Goal: Transaction & Acquisition: Subscribe to service/newsletter

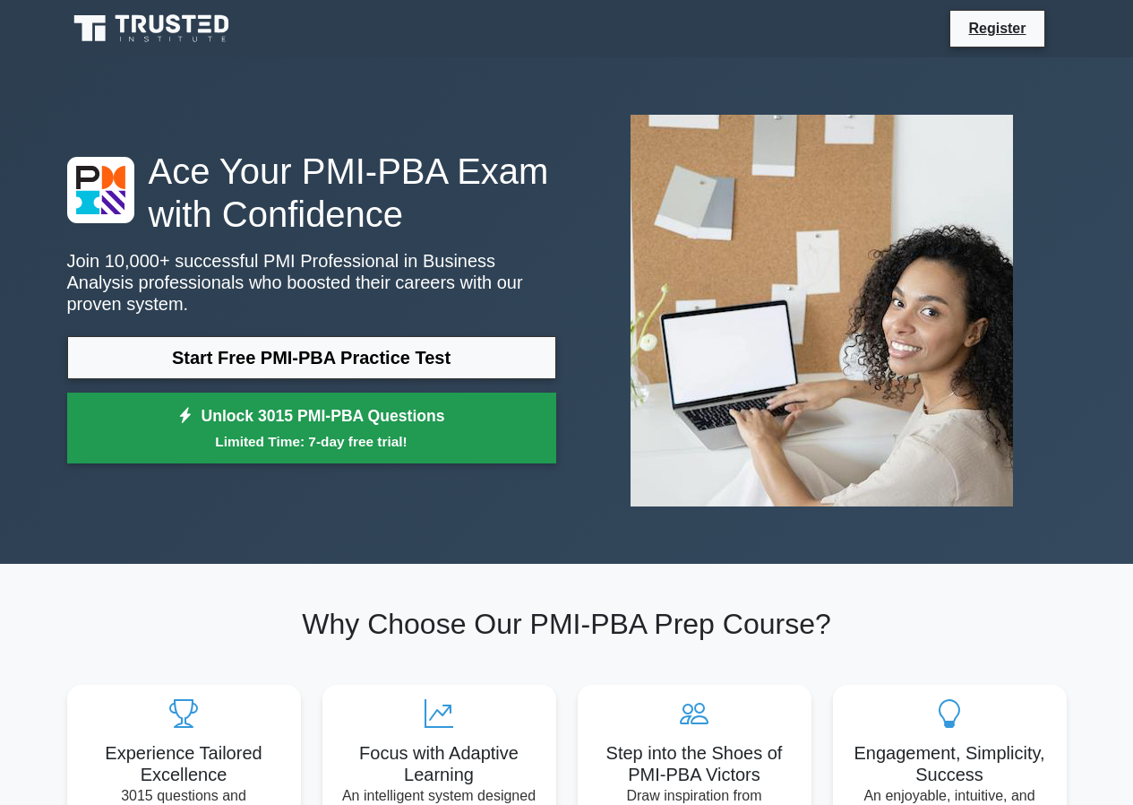
click at [322, 431] on small "Limited Time: 7-day free trial!" at bounding box center [312, 441] width 444 height 21
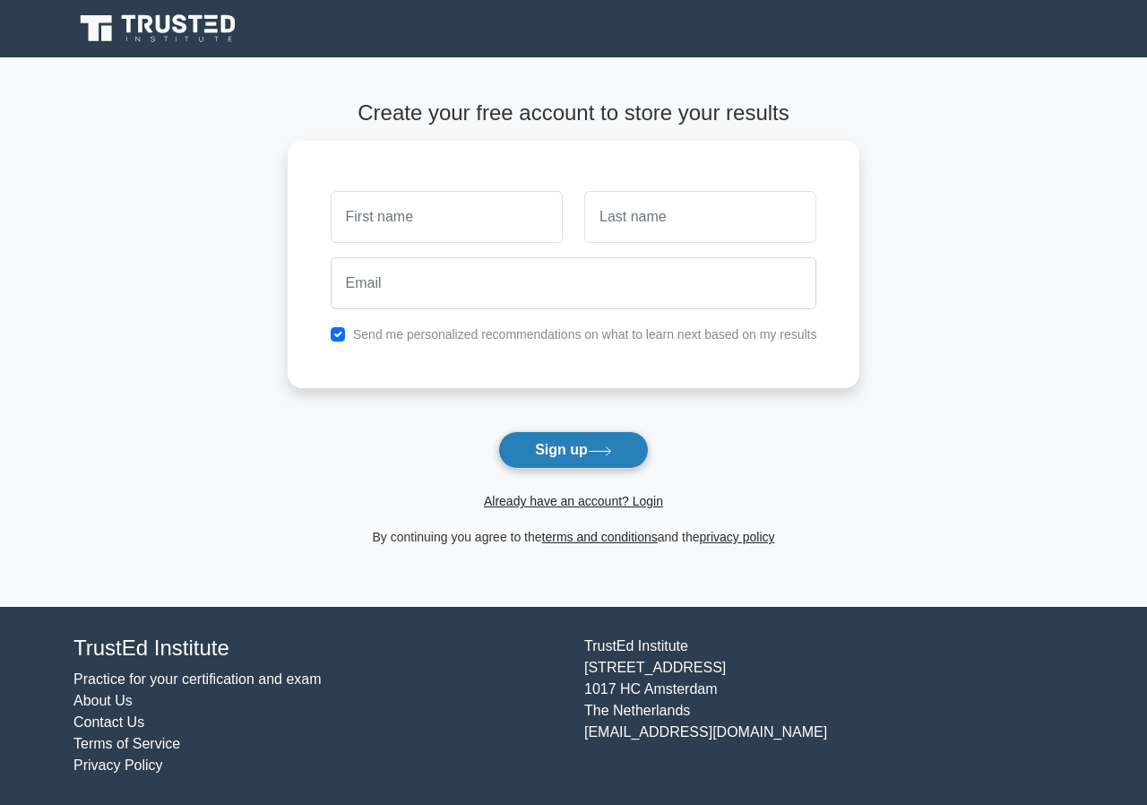
click at [605, 445] on button "Sign up" at bounding box center [573, 450] width 151 height 38
click at [649, 464] on form "Create your free account to store your results Send me personalized recommendat…" at bounding box center [574, 323] width 573 height 447
click at [642, 448] on button "Sign up" at bounding box center [573, 450] width 151 height 38
